Goal: Find contact information: Find contact information

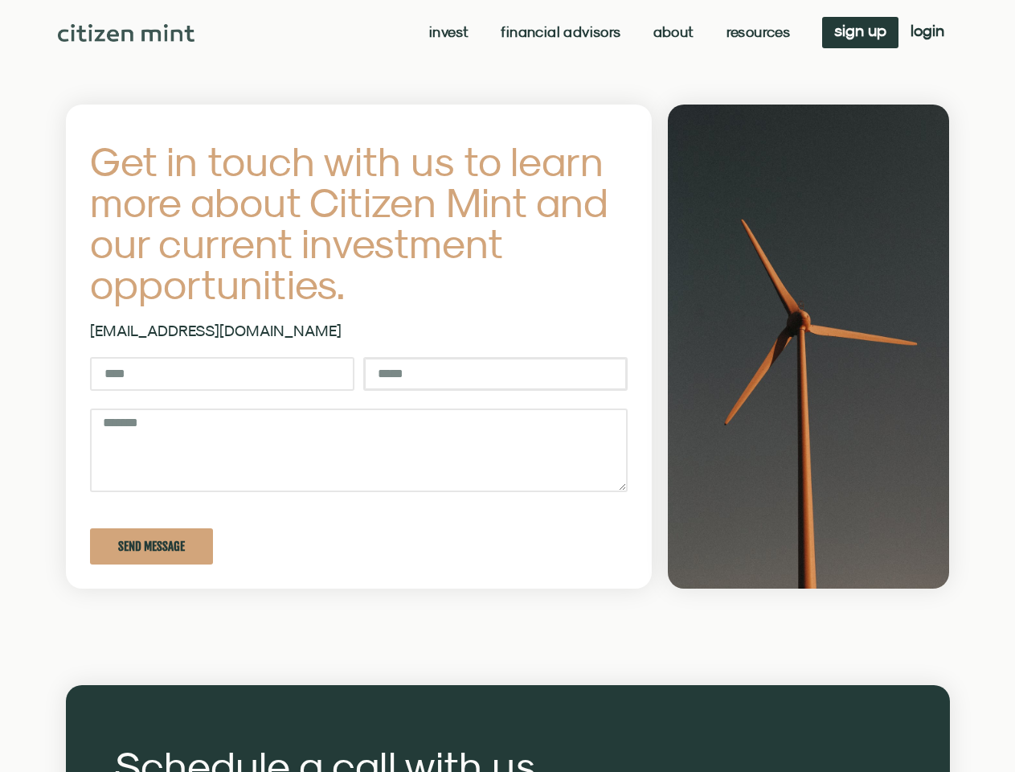
click at [507, 386] on input "Email" at bounding box center [495, 374] width 264 height 34
click at [447, 32] on link "Invest" at bounding box center [448, 32] width 39 height 16
click at [757, 32] on link "Resources" at bounding box center [759, 32] width 64 height 16
click at [151, 546] on span "Send Message" at bounding box center [151, 546] width 67 height 12
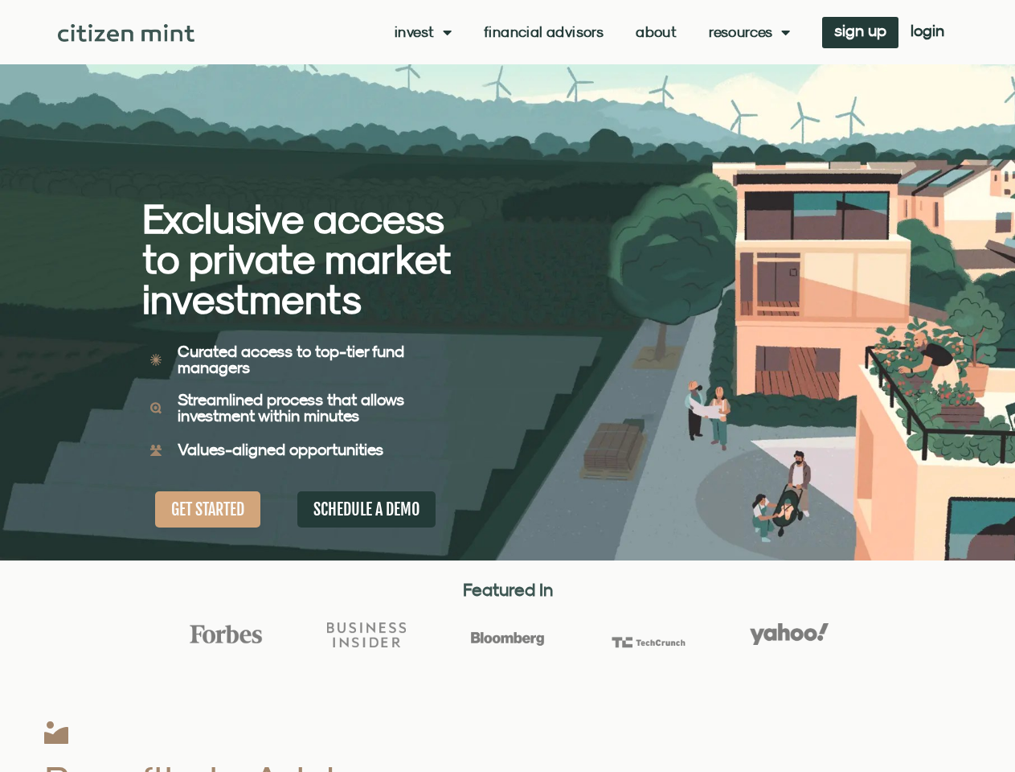
click at [507, 386] on div "Exclusive access to private market investments Exclusive access to private mark…" at bounding box center [325, 280] width 366 height 560
click at [421, 32] on link "Invest" at bounding box center [423, 32] width 57 height 16
click at [748, 32] on link "Resources" at bounding box center [749, 32] width 81 height 16
click at [507, 386] on div "Exclusive access to private market investments Exclusive access to private mark…" at bounding box center [325, 280] width 366 height 560
click at [421, 32] on link "Invest" at bounding box center [423, 32] width 57 height 16
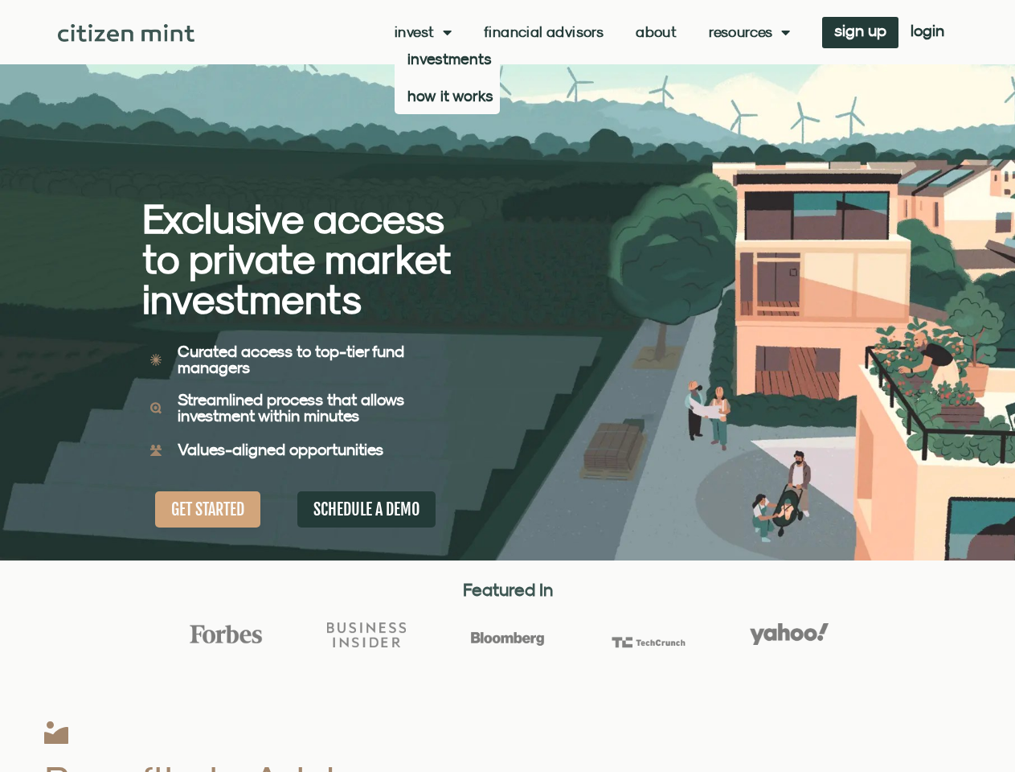
click at [748, 32] on link "Resources" at bounding box center [749, 32] width 81 height 16
